Goal: Information Seeking & Learning: Check status

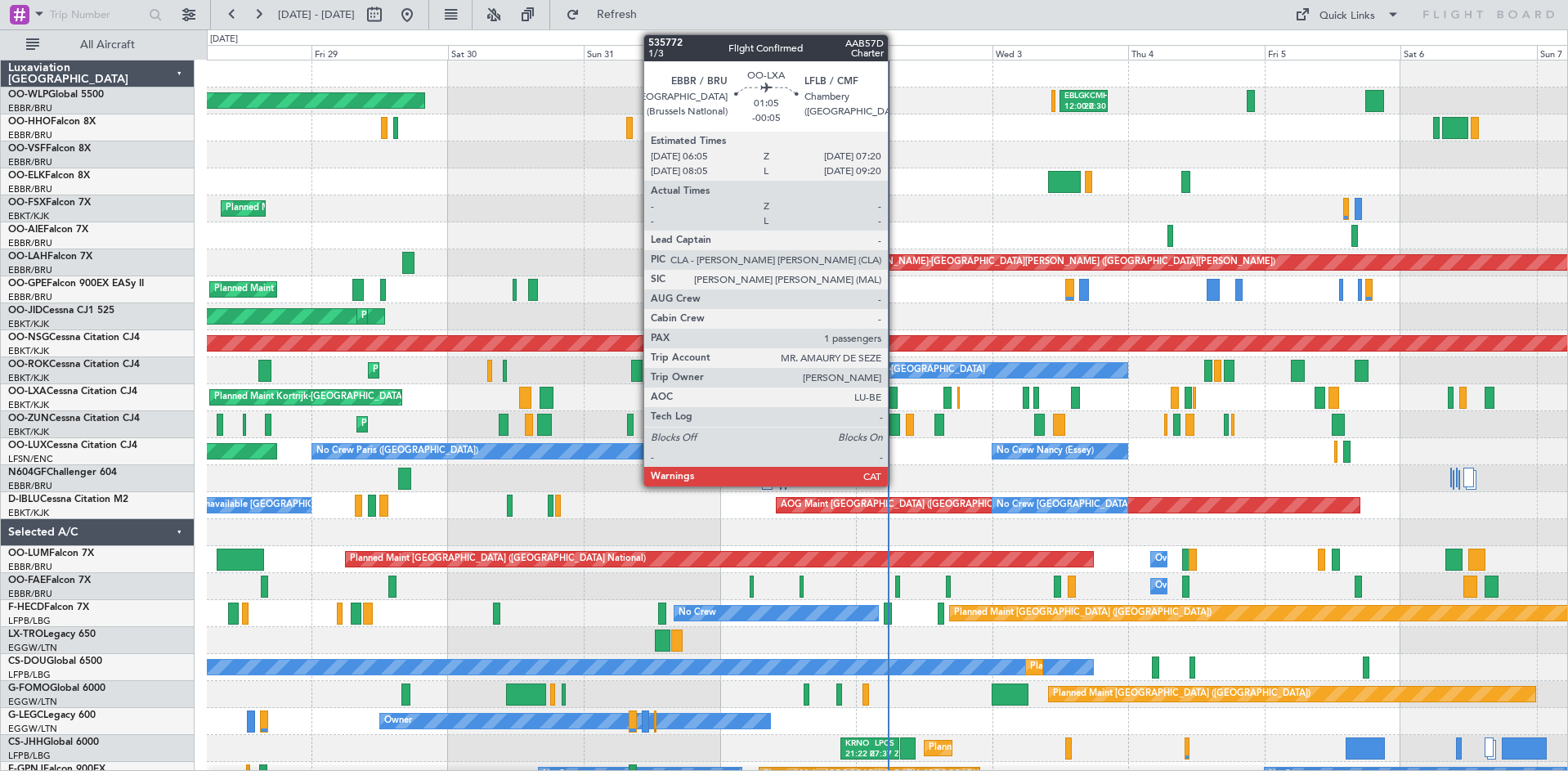
click at [894, 404] on div at bounding box center [893, 398] width 7 height 22
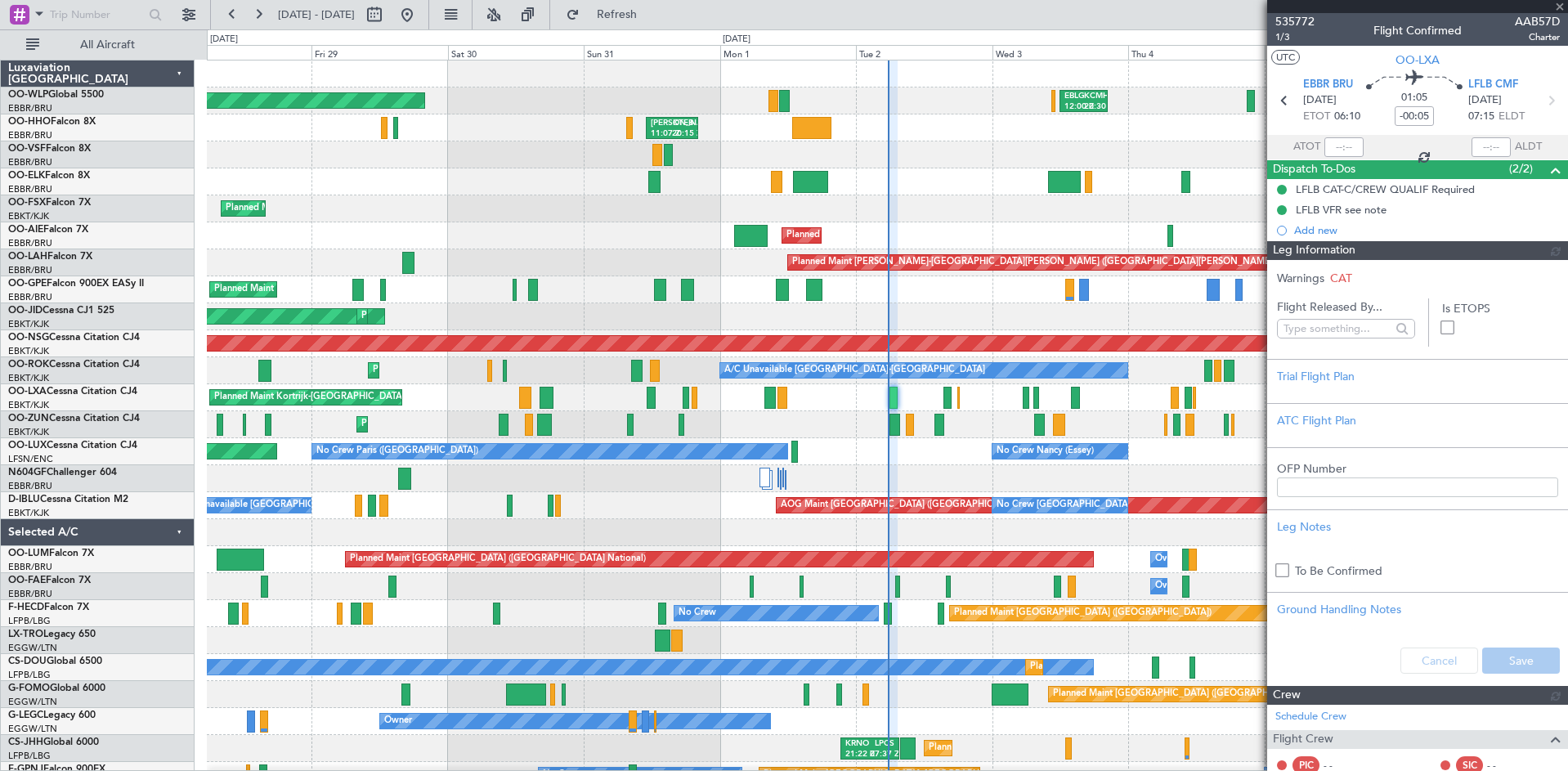
click at [1301, 20] on span "535772" at bounding box center [1295, 21] width 39 height 17
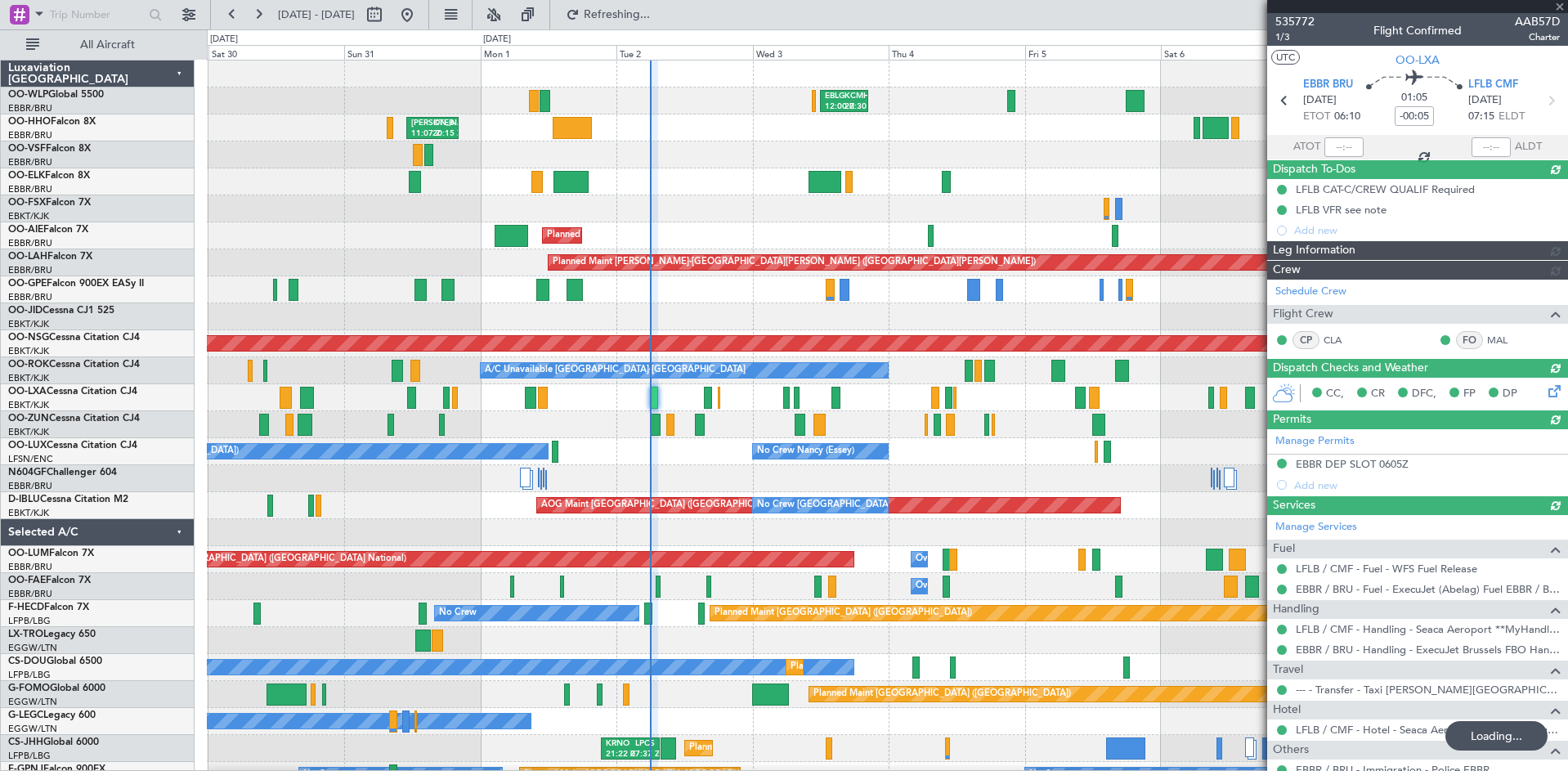
click at [662, 406] on div "Planned Maint Kortrijk-[GEOGRAPHIC_DATA] Planned Maint [GEOGRAPHIC_DATA] ([GEOG…" at bounding box center [886, 398] width 1361 height 27
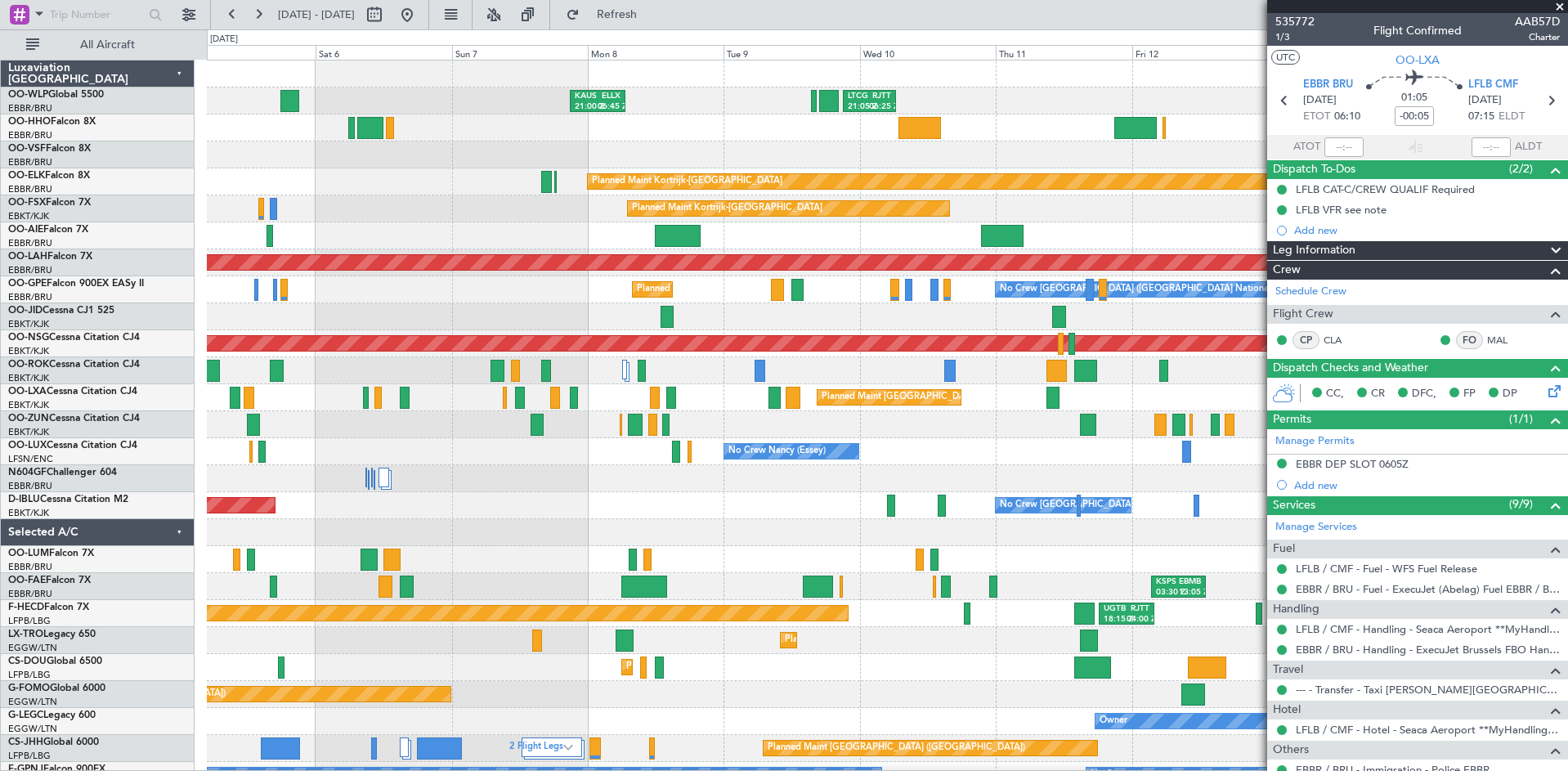
click at [0, 473] on html "[DATE] - [DATE] Refresh Quick Links All Aircraft [PERSON_NAME] 21:00 Z ELLX 06:…" at bounding box center [784, 385] width 1568 height 771
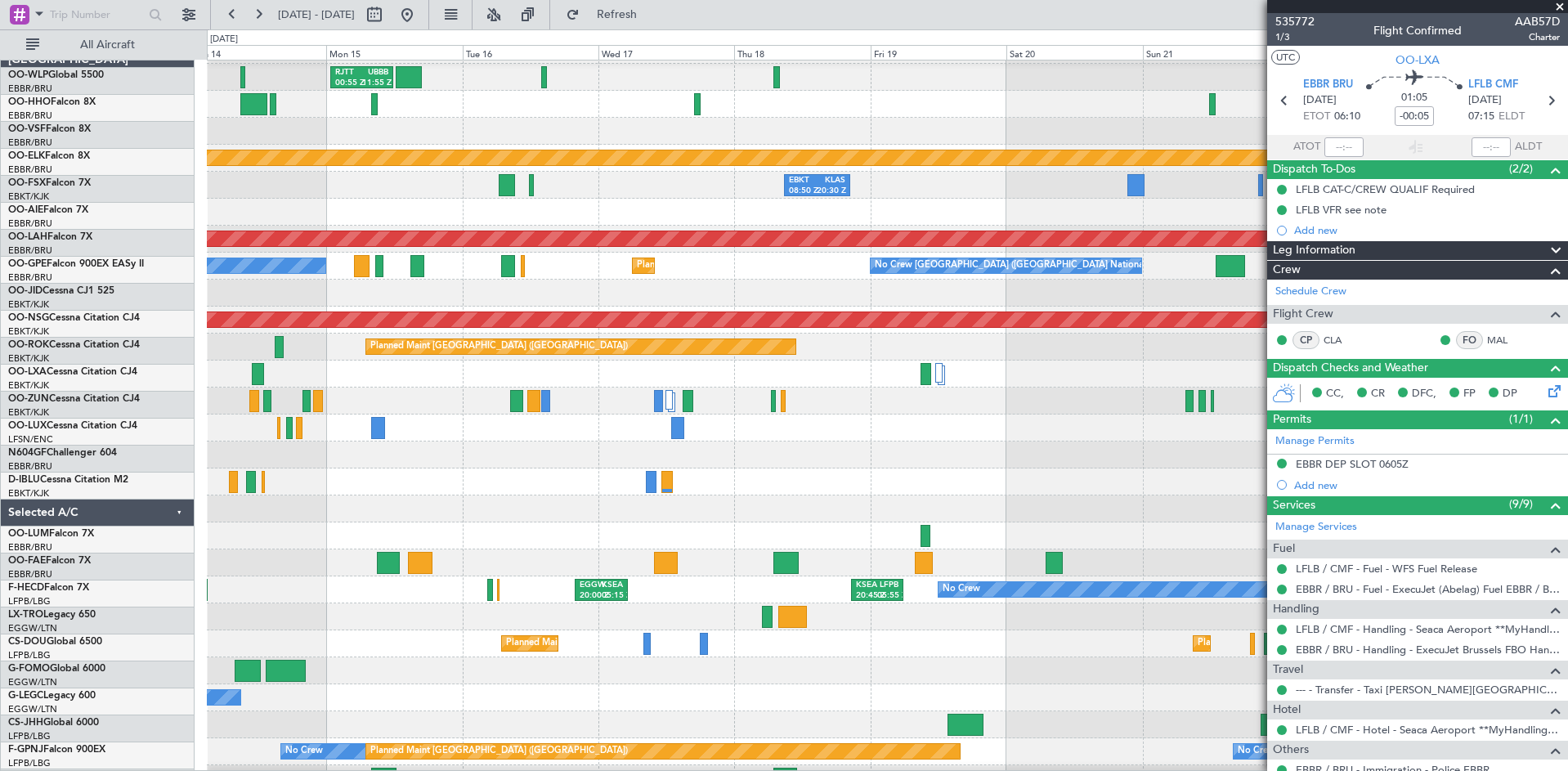
click at [9, 440] on div "RJTT 00:55 Z UBBB 11:55 Z Planned Maint [GEOGRAPHIC_DATA]-[GEOGRAPHIC_DATA] EBK…" at bounding box center [784, 400] width 1568 height 742
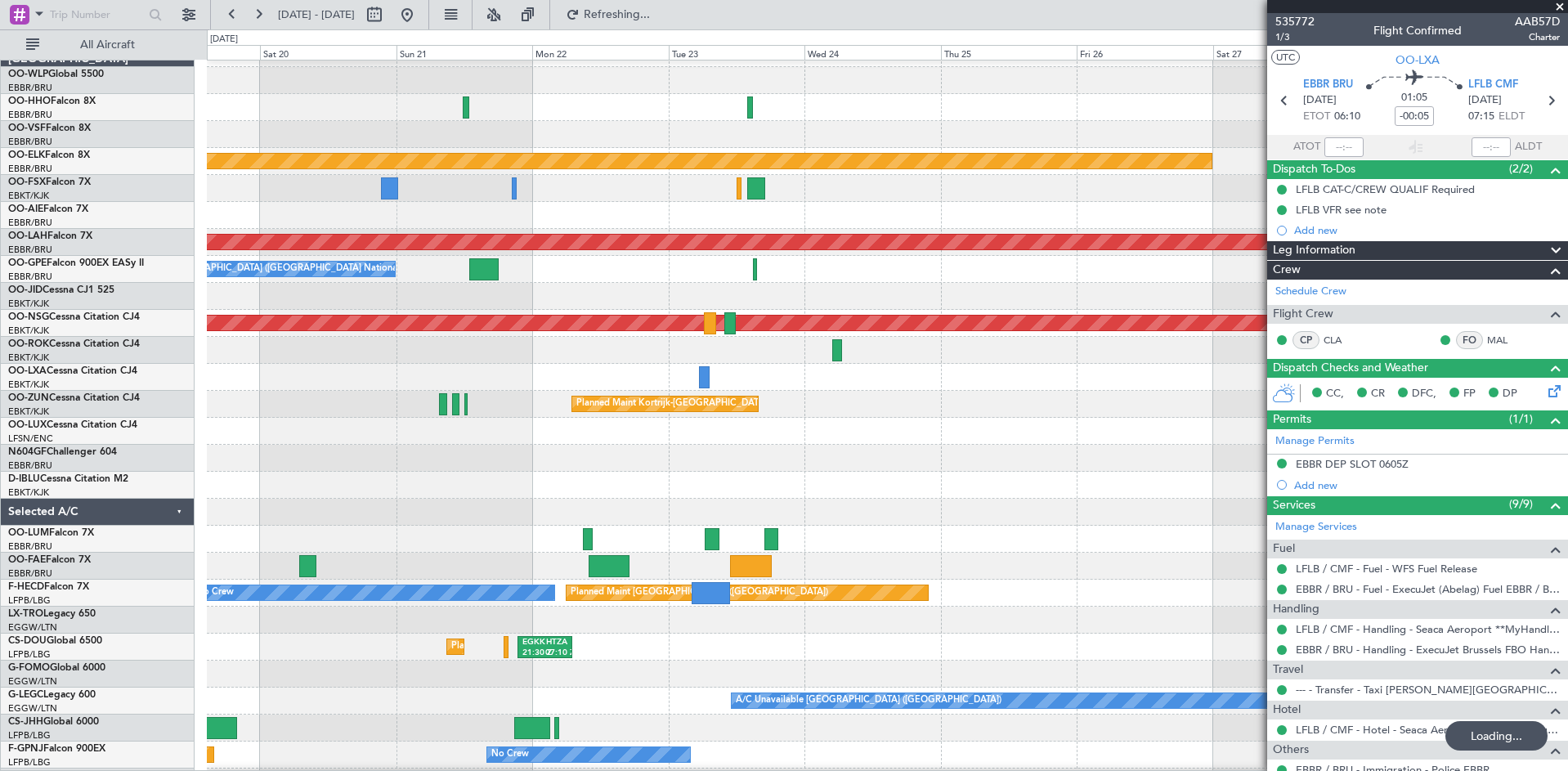
scroll to position [13, 0]
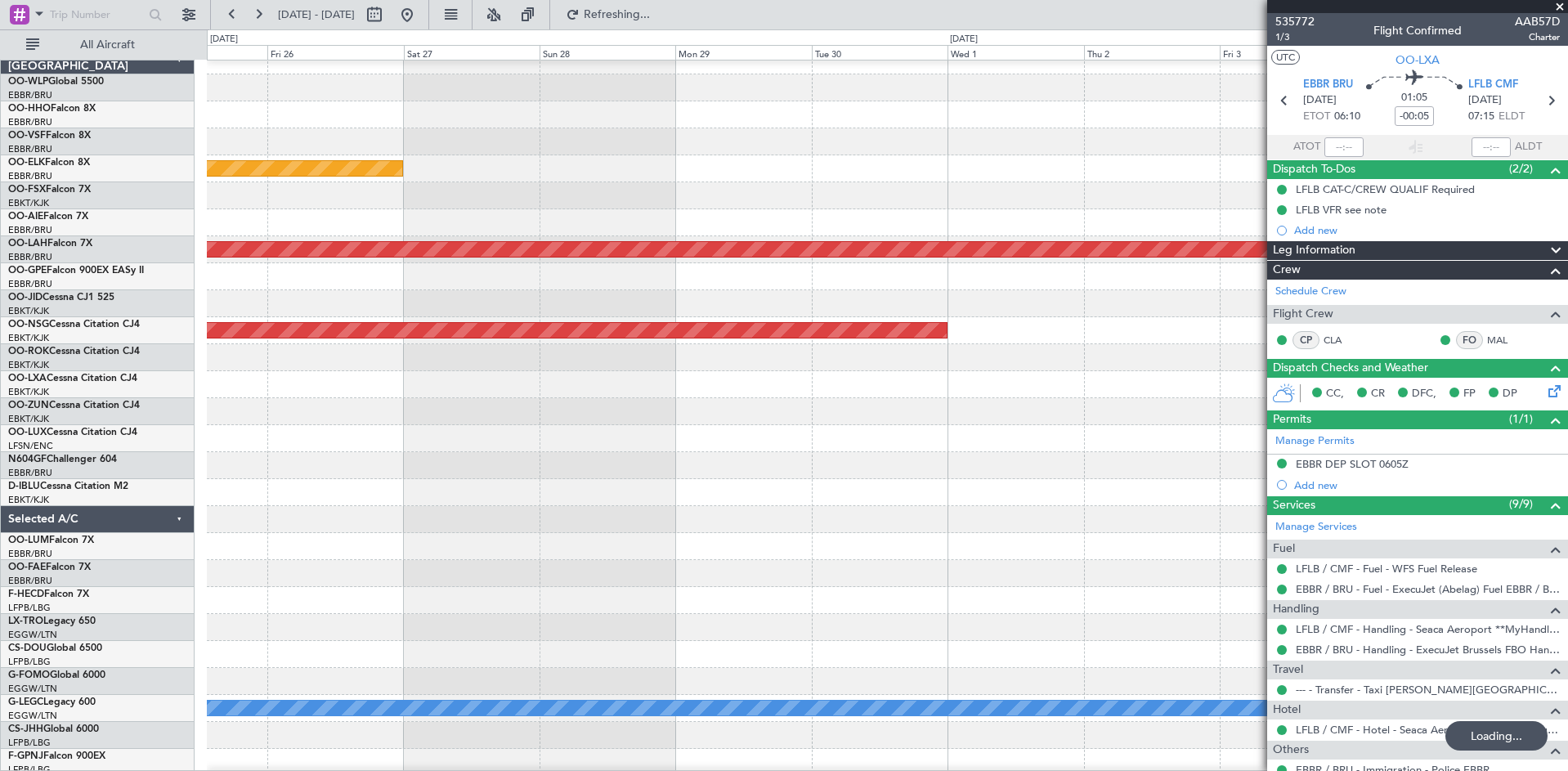
click at [207, 400] on div "Planned Maint Kortrijk-[GEOGRAPHIC_DATA]" at bounding box center [886, 412] width 1361 height 27
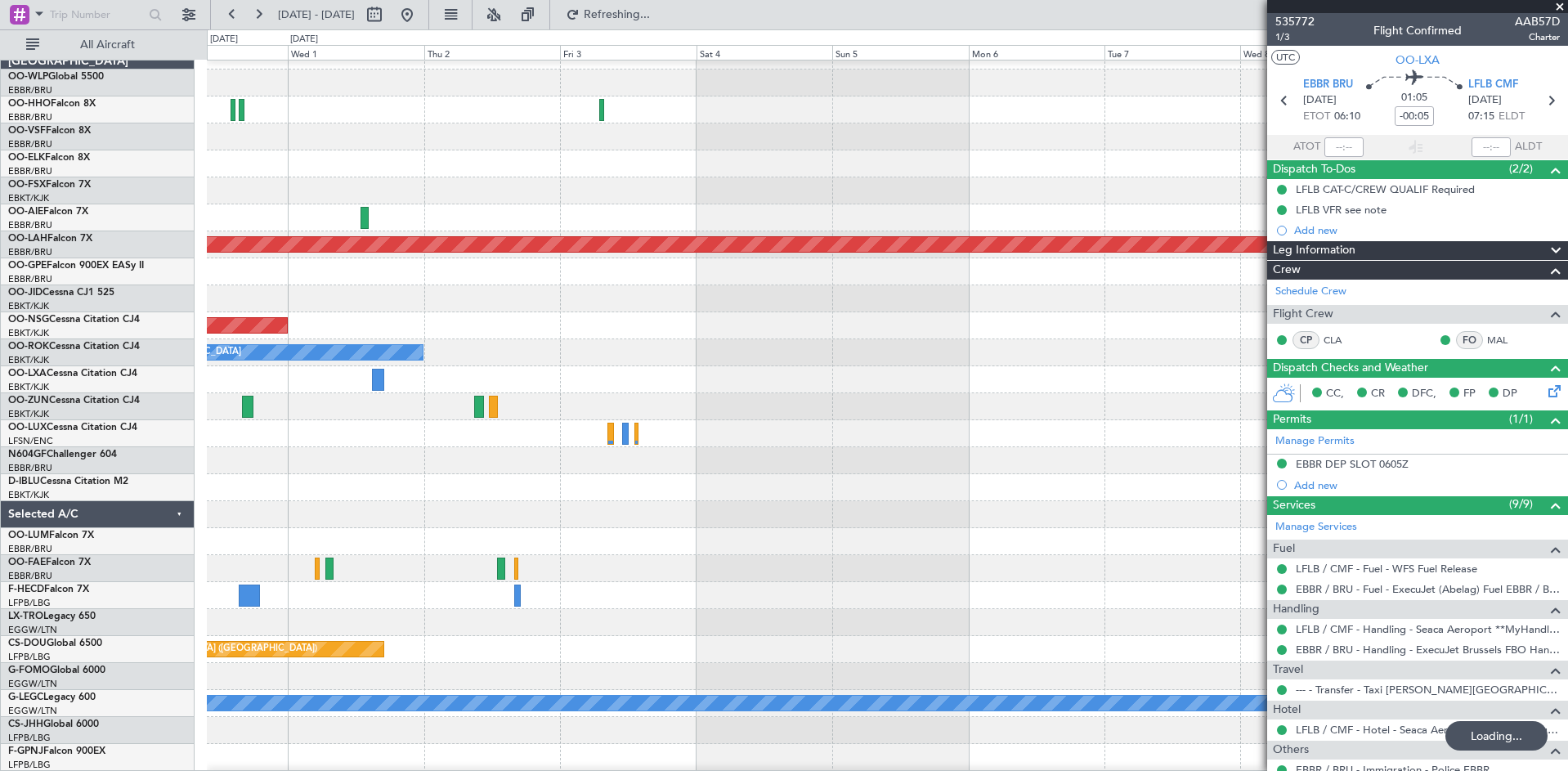
click at [297, 382] on div "A/C Unavailable" at bounding box center [886, 380] width 1361 height 27
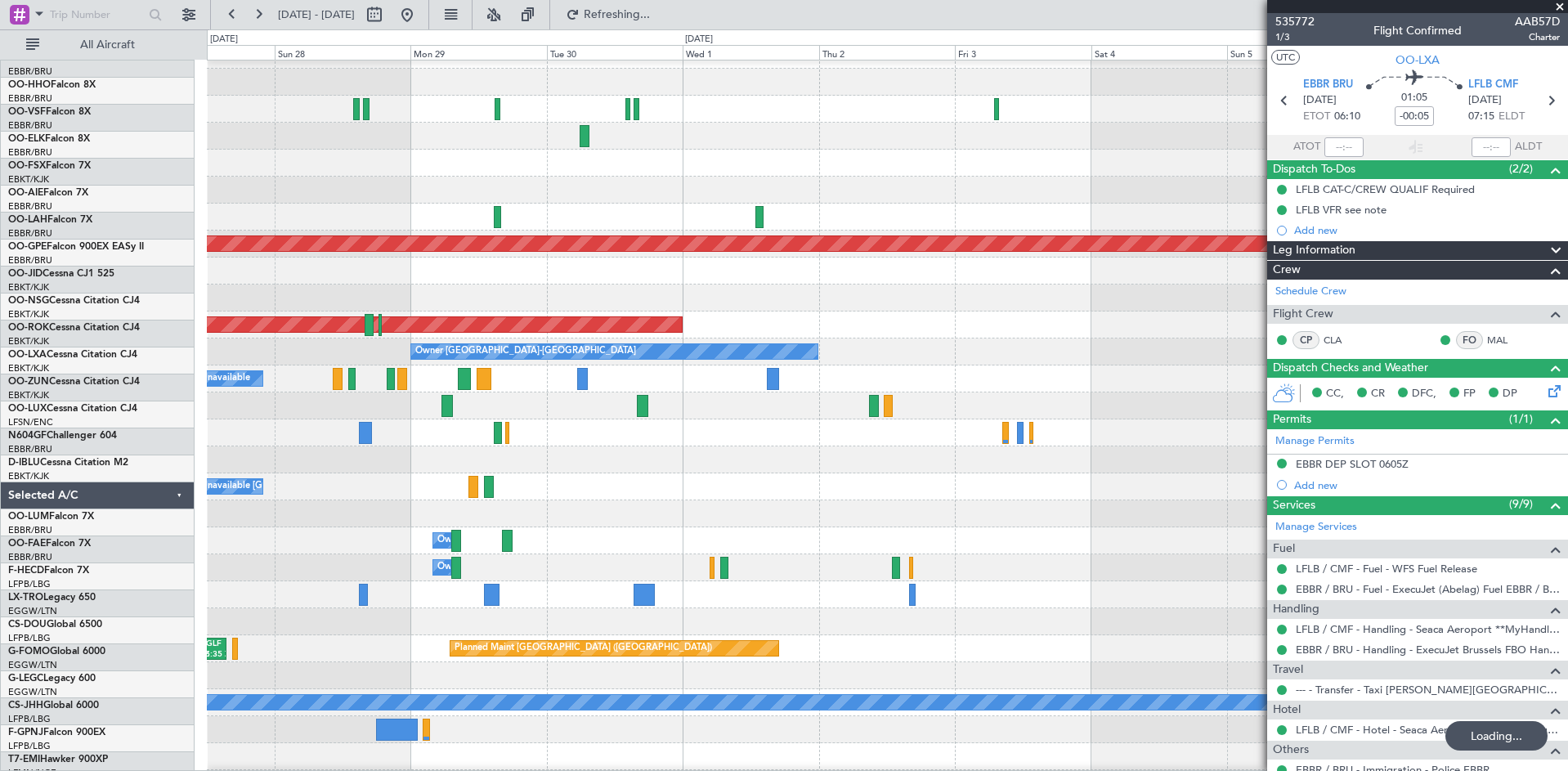
click at [1543, 344] on fb-app "[DATE] - [DATE] Refreshing... Quick Links All Aircraft Planned Maint [GEOGRAPHI…" at bounding box center [784, 391] width 1568 height 758
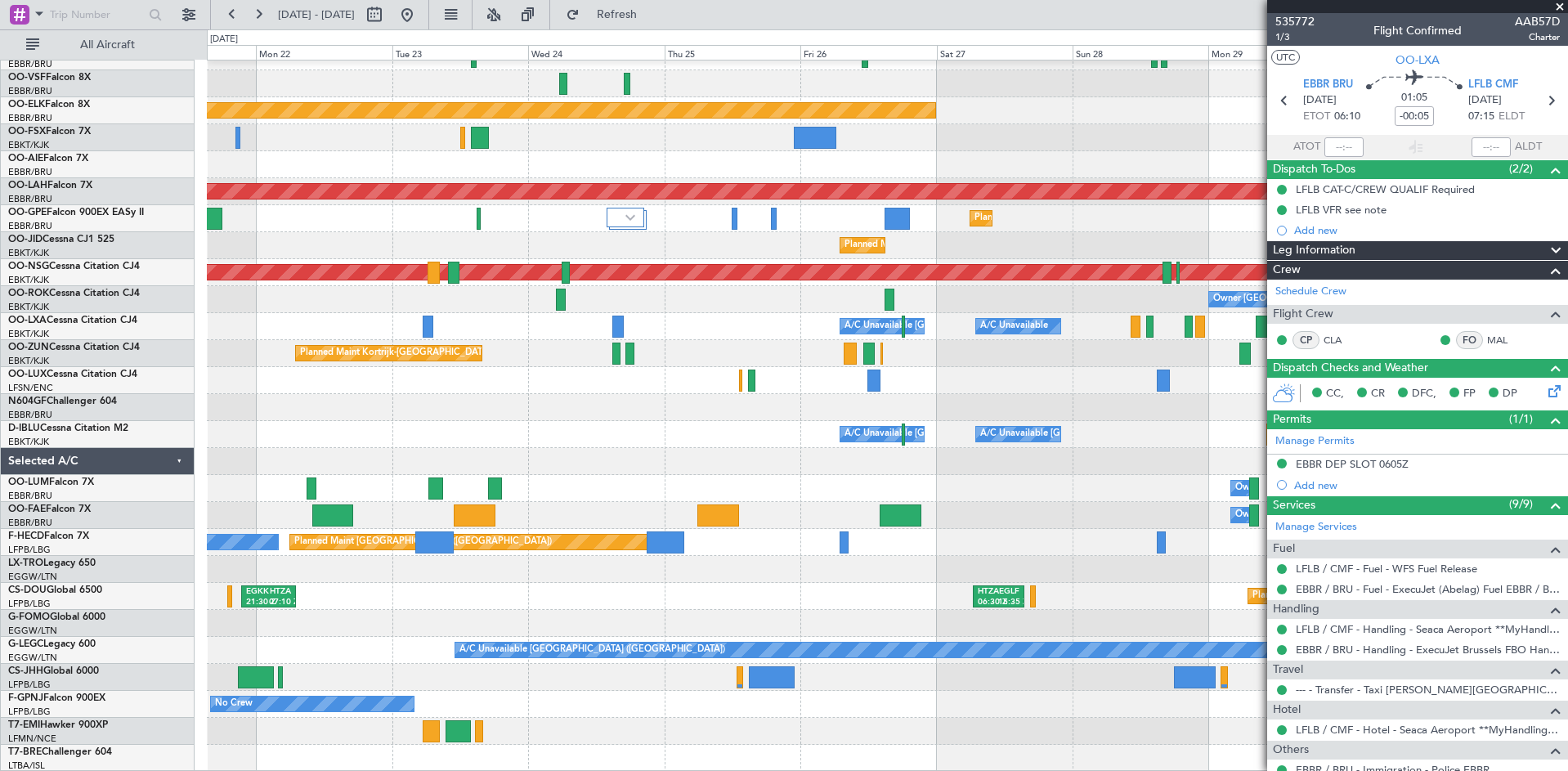
scroll to position [71, 0]
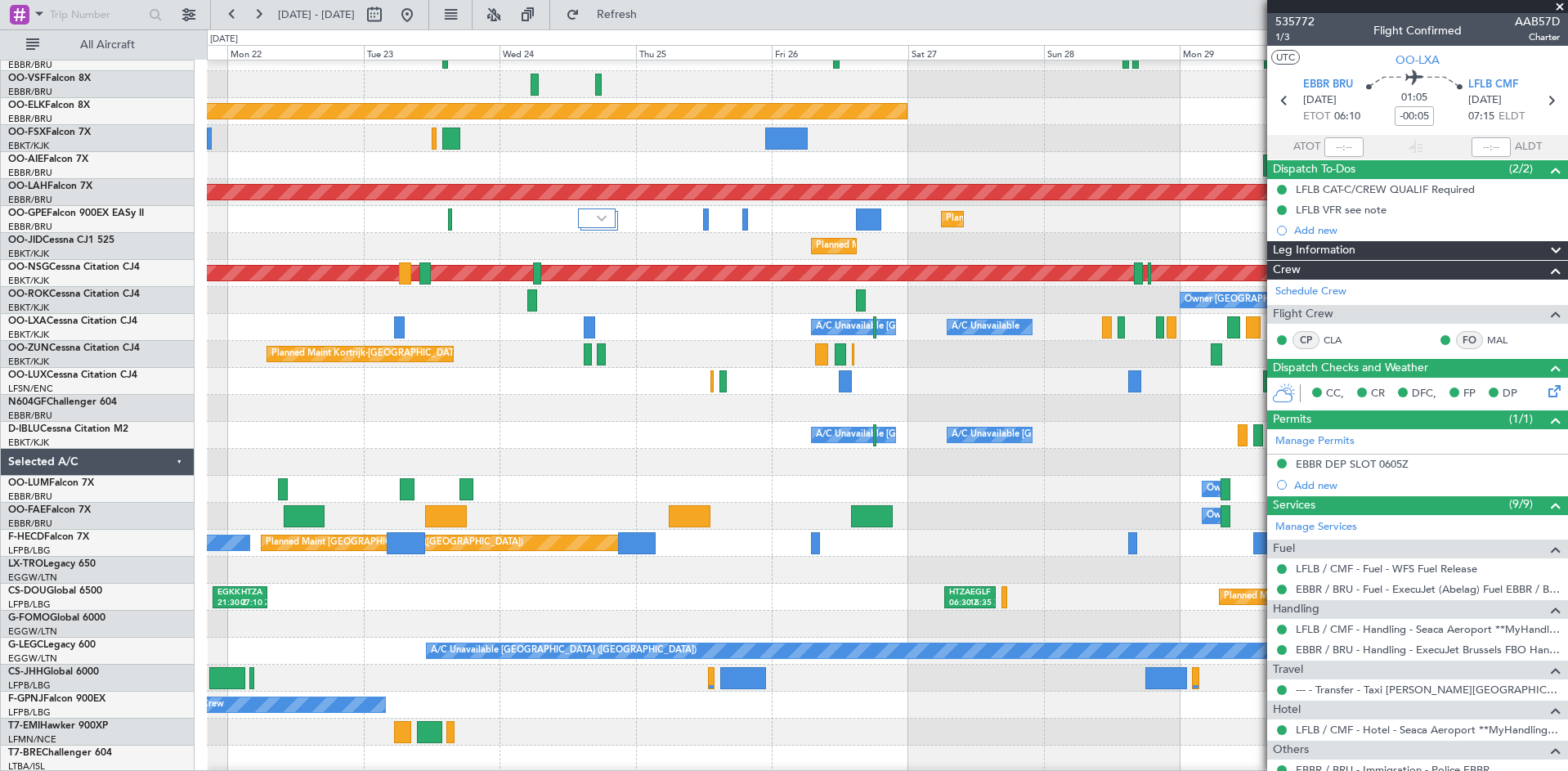
click at [468, 342] on div "Planned Maint Kortrijk-[GEOGRAPHIC_DATA]" at bounding box center [886, 355] width 1361 height 27
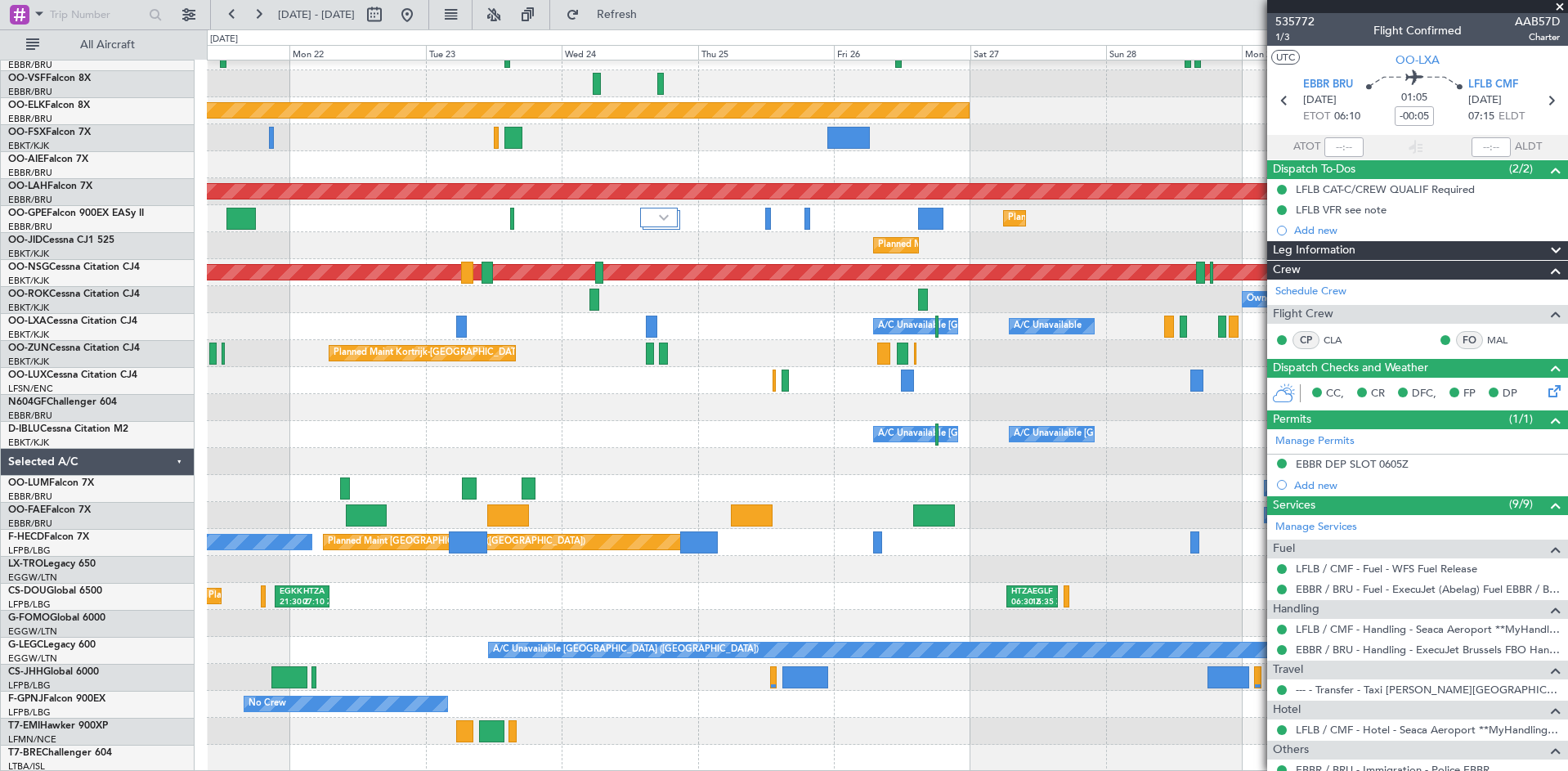
scroll to position [71, 0]
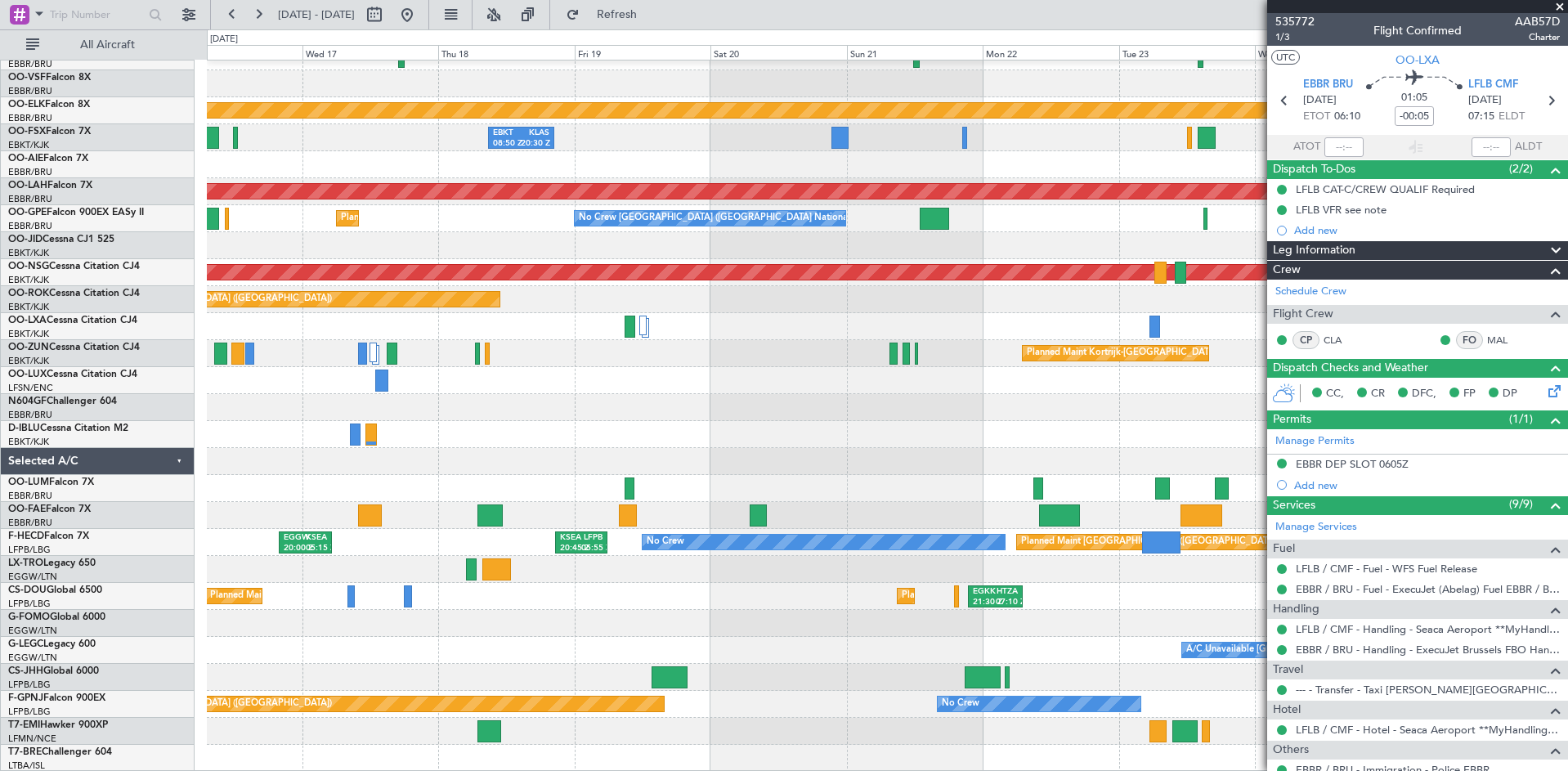
click at [1282, 387] on fb-app "[DATE] - [DATE] Refresh Quick Links All Aircraft RJTT 00:55 Z UBBB 11:55 Z Plan…" at bounding box center [784, 391] width 1568 height 758
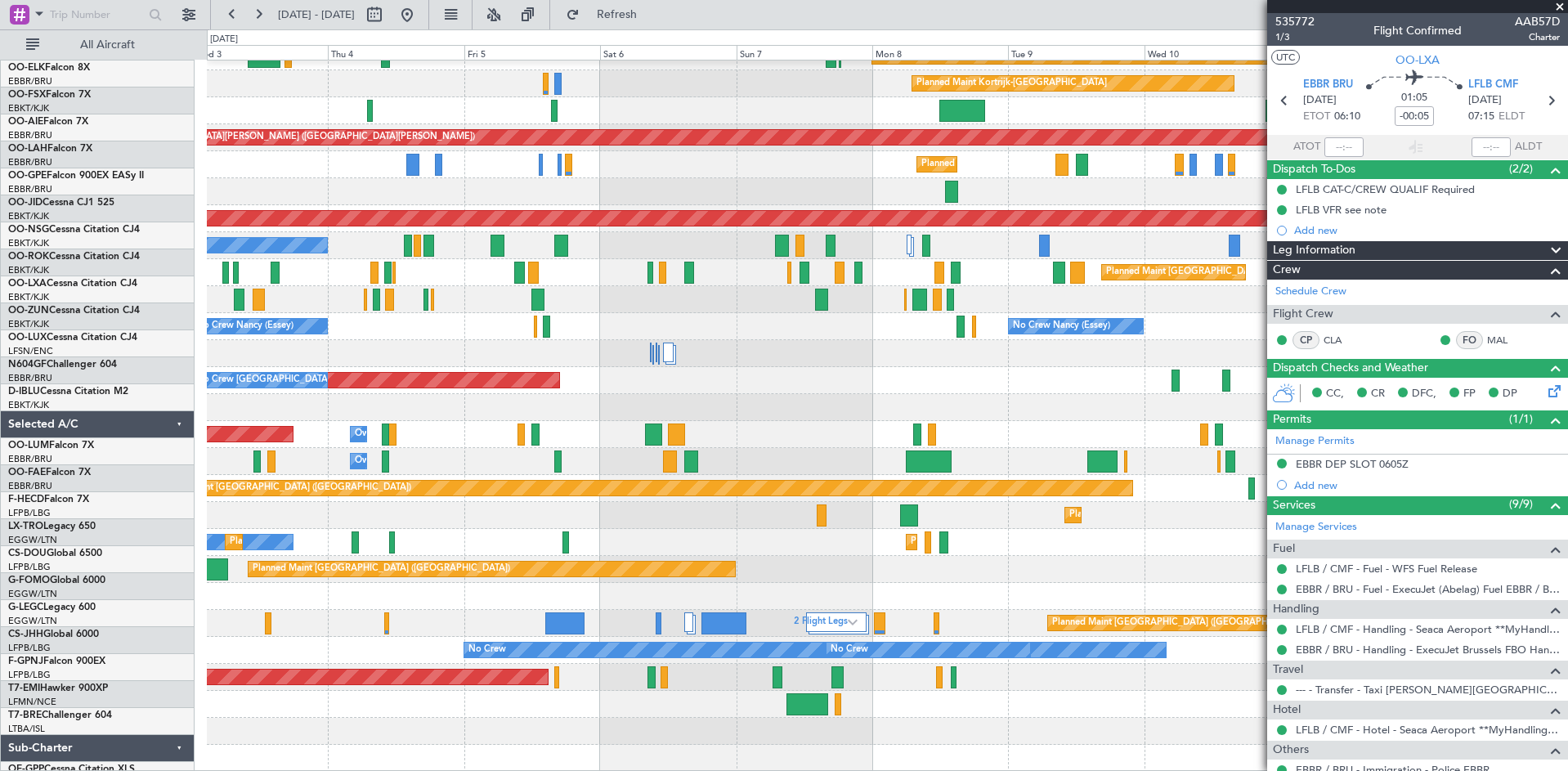
scroll to position [125, 0]
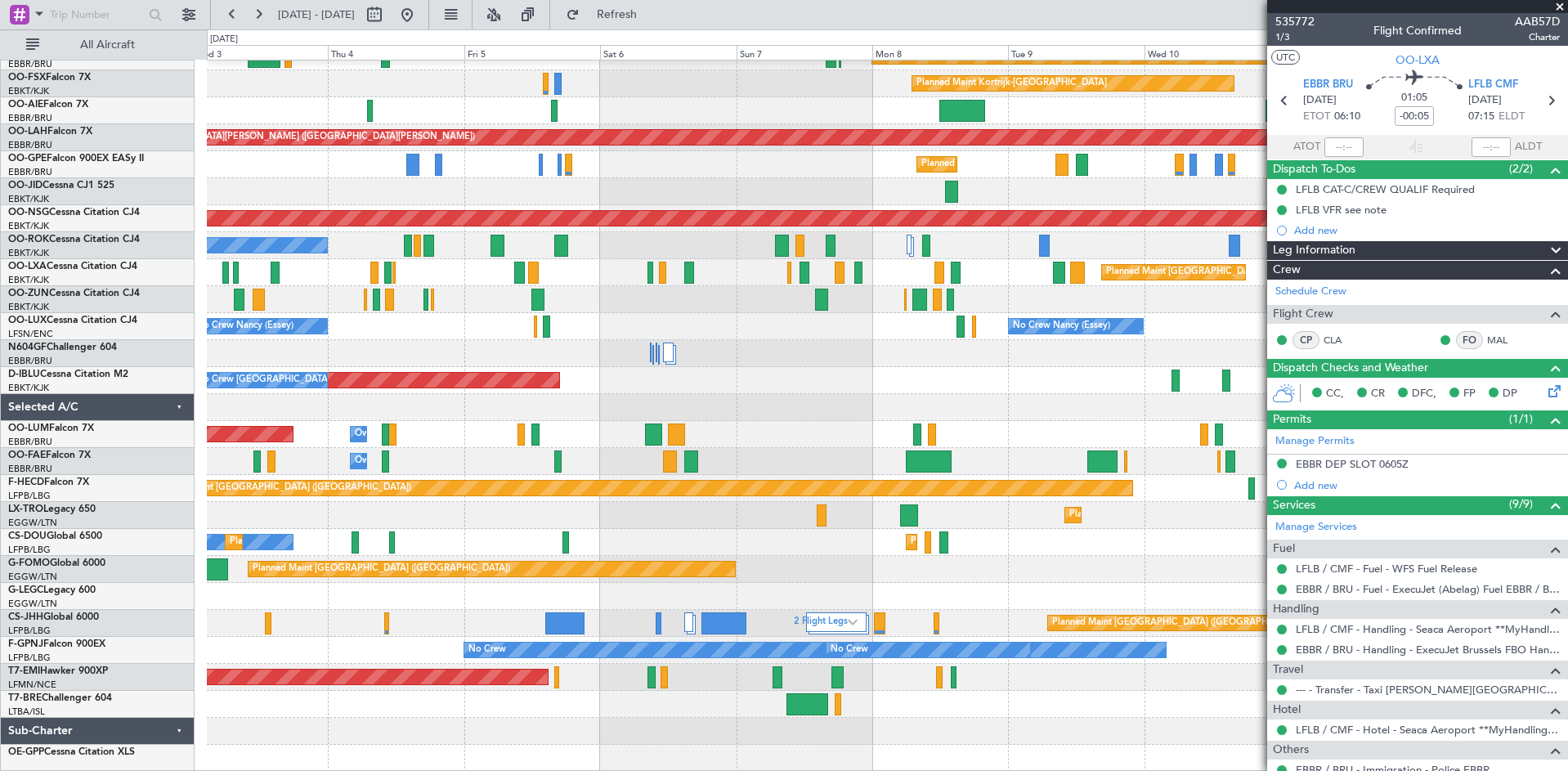
click at [1488, 297] on fb-app "[DATE] - [DATE] Refresh Quick Links All Aircraft Planned Maint [GEOGRAPHIC_DATA…" at bounding box center [784, 391] width 1568 height 758
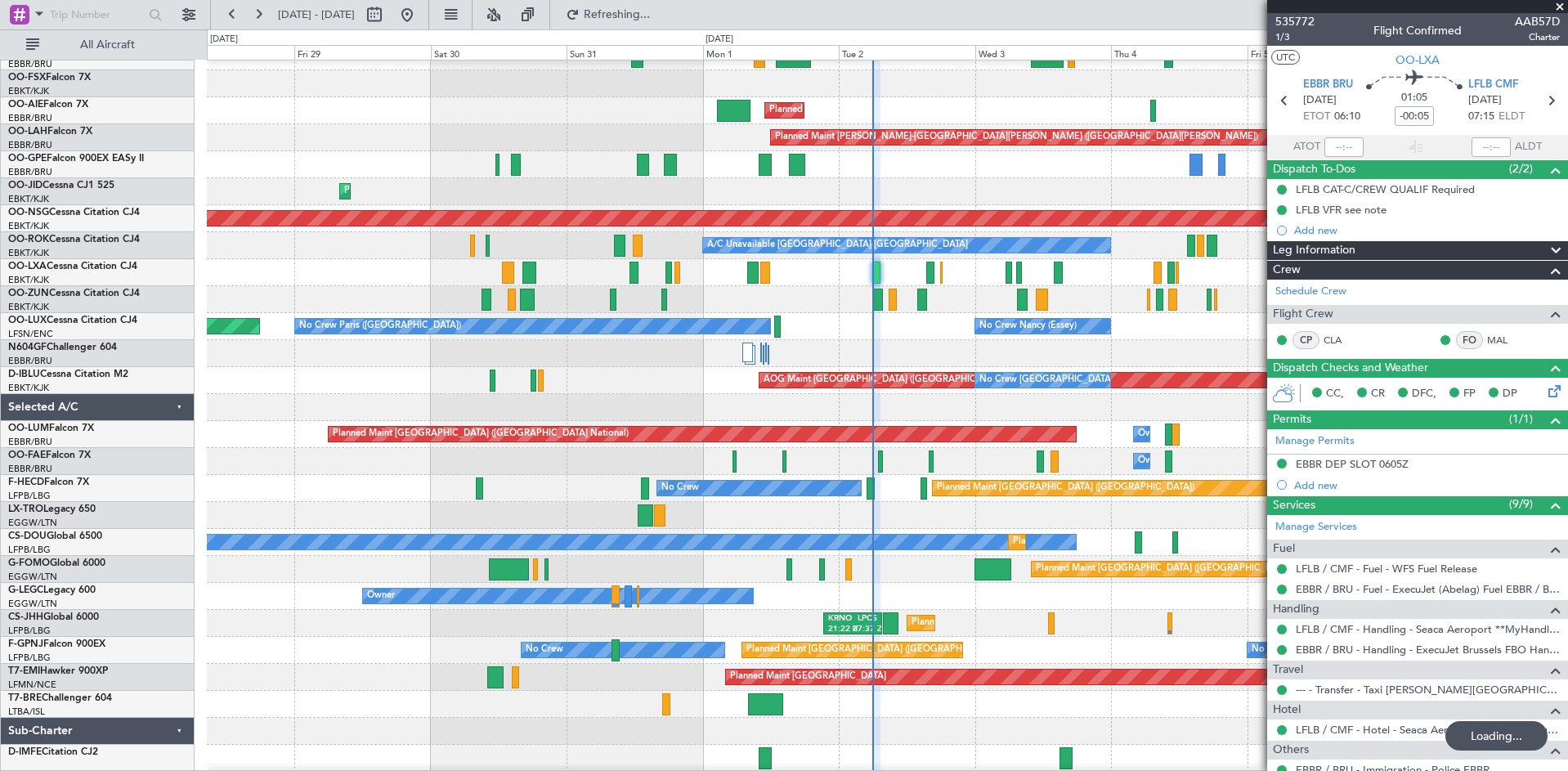
drag, startPoint x: 1411, startPoint y: 284, endPoint x: 904, endPoint y: 292, distance: 507.1
click at [908, 291] on fb-app "[DATE] - [DATE] Refreshing... Quick Links All Aircraft Planned Maint [GEOGRAPHI…" at bounding box center [784, 391] width 1568 height 758
